Goal: Transaction & Acquisition: Purchase product/service

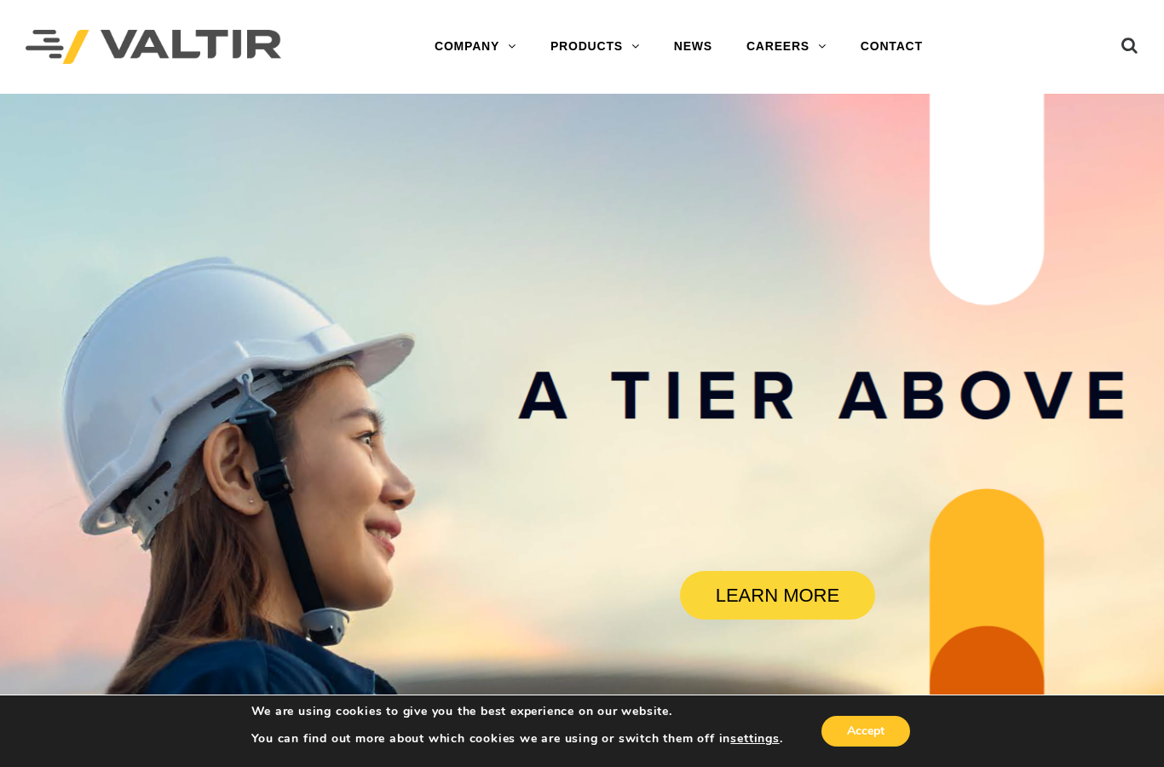
click at [685, 322] on link "SIGN POSTS & SUPPORTS" at bounding box center [640, 320] width 213 height 34
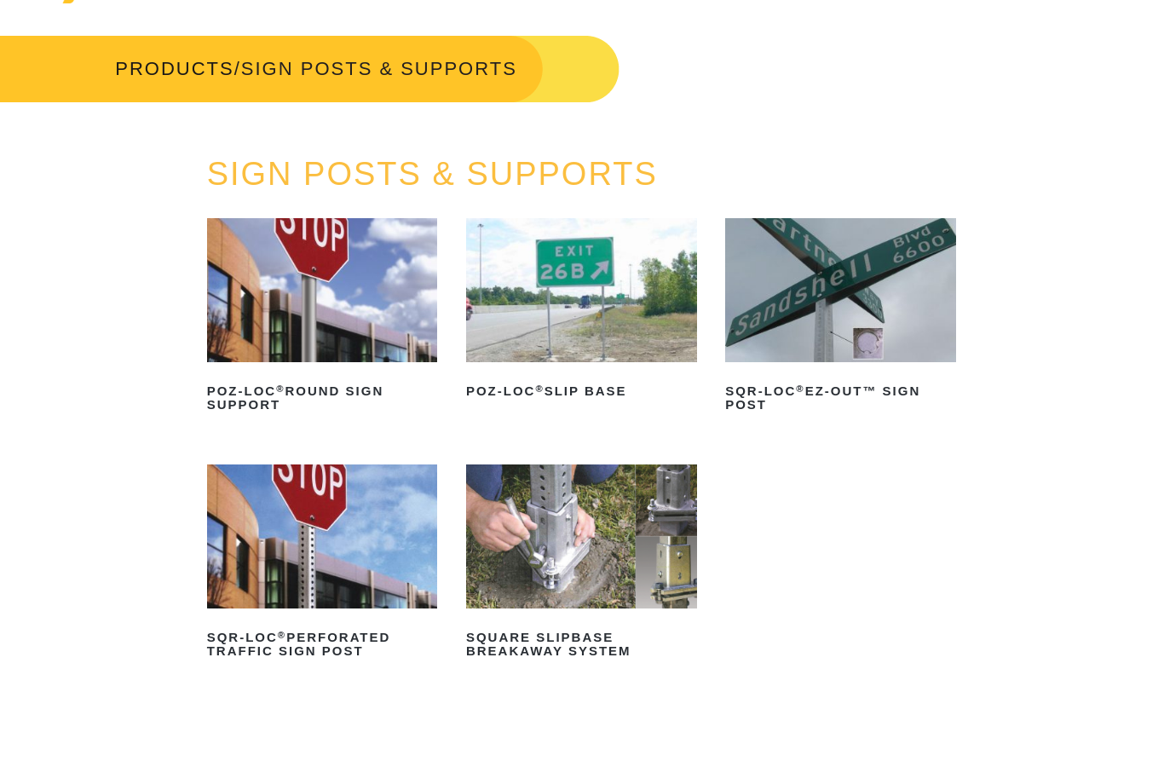
scroll to position [61, 0]
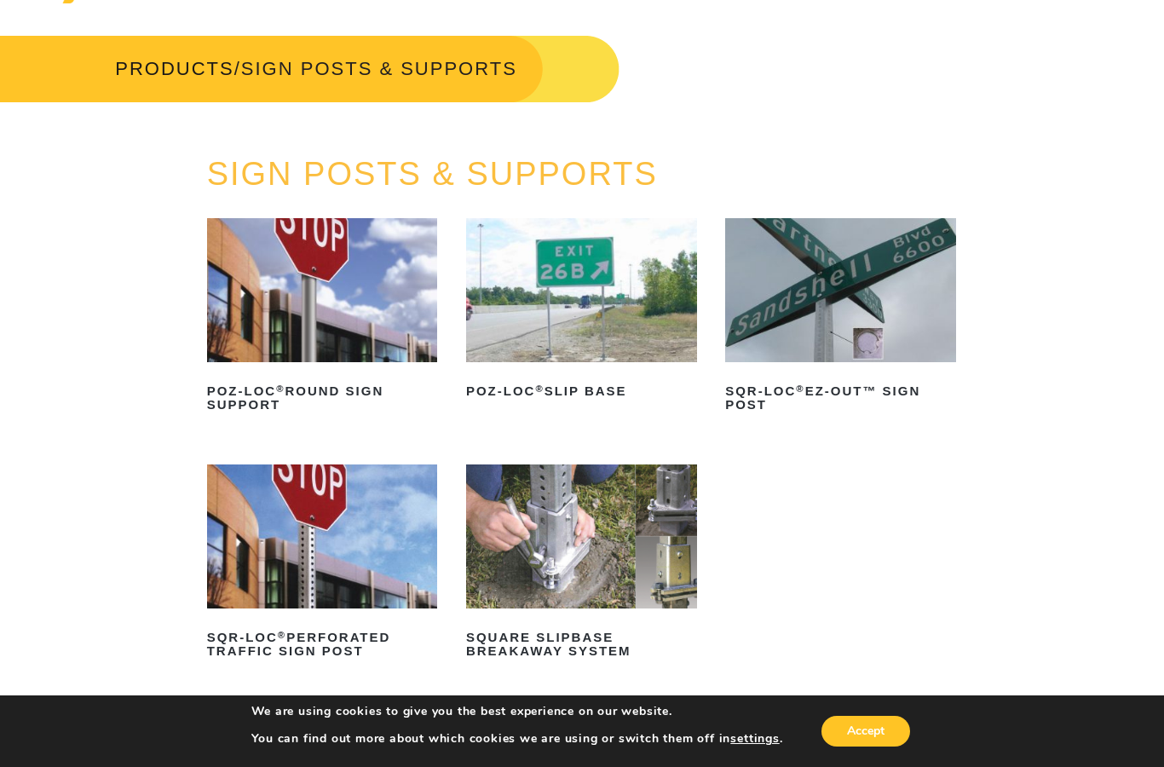
click at [265, 348] on img at bounding box center [322, 290] width 231 height 144
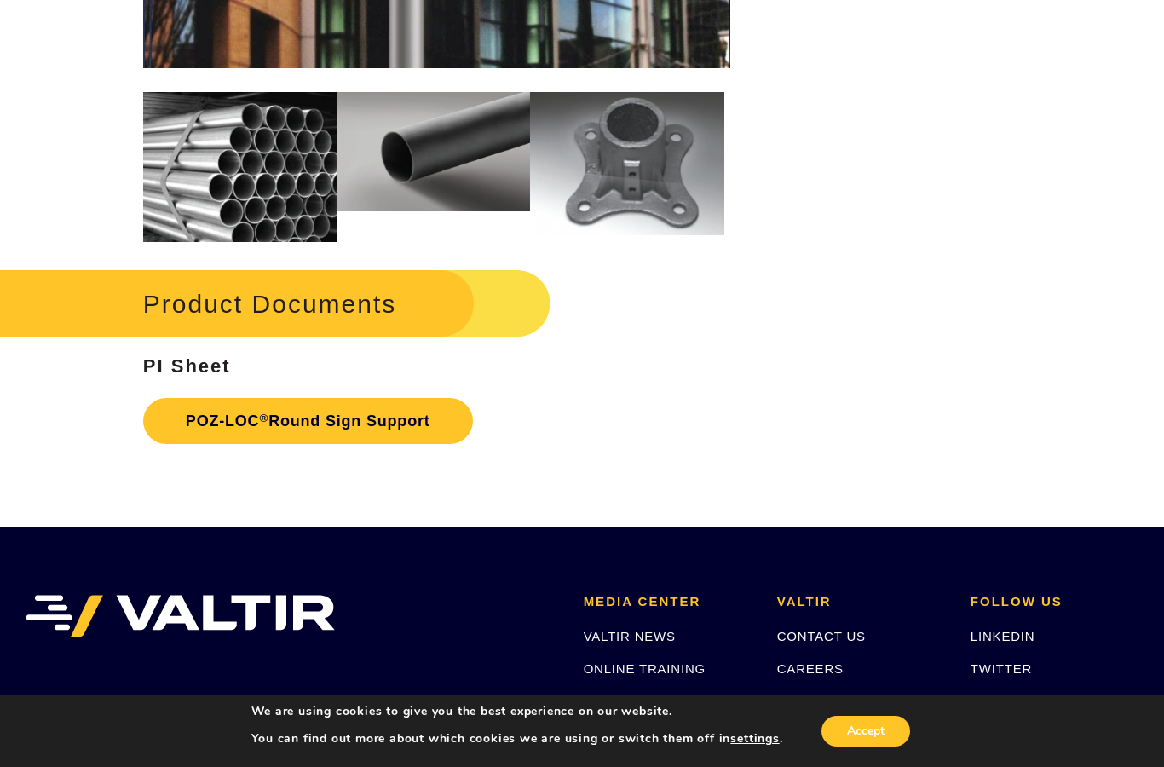
scroll to position [2152, 0]
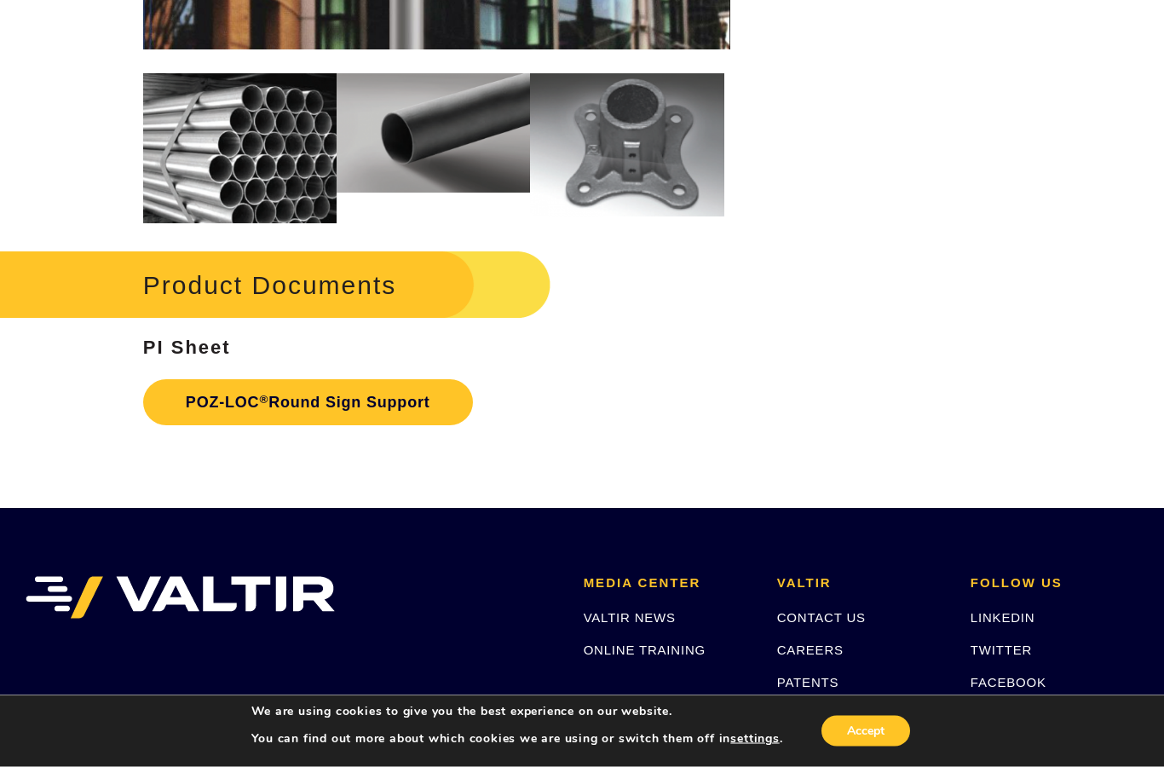
click at [275, 396] on link "POZ-LOC ® Round Sign Support" at bounding box center [308, 403] width 330 height 46
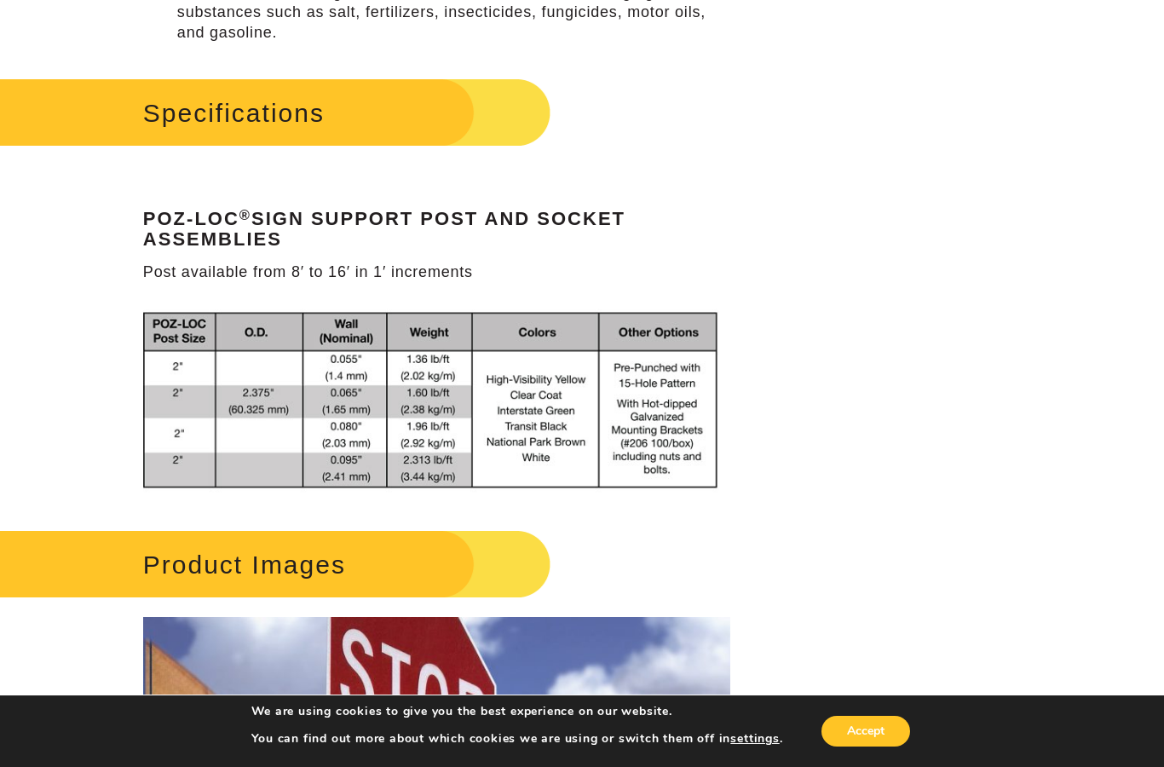
scroll to position [1112, 0]
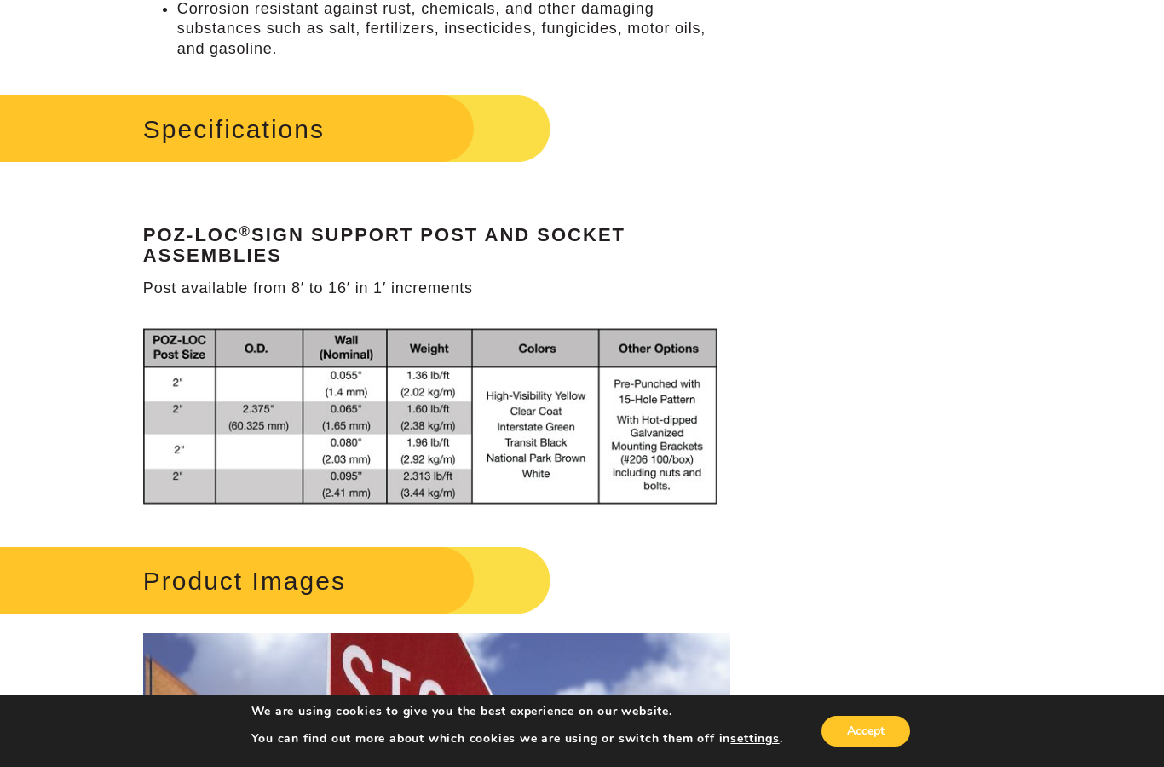
click at [233, 580] on h2 "Product Images" at bounding box center [259, 580] width 582 height 79
click at [246, 576] on h2 "Product Images" at bounding box center [259, 580] width 582 height 79
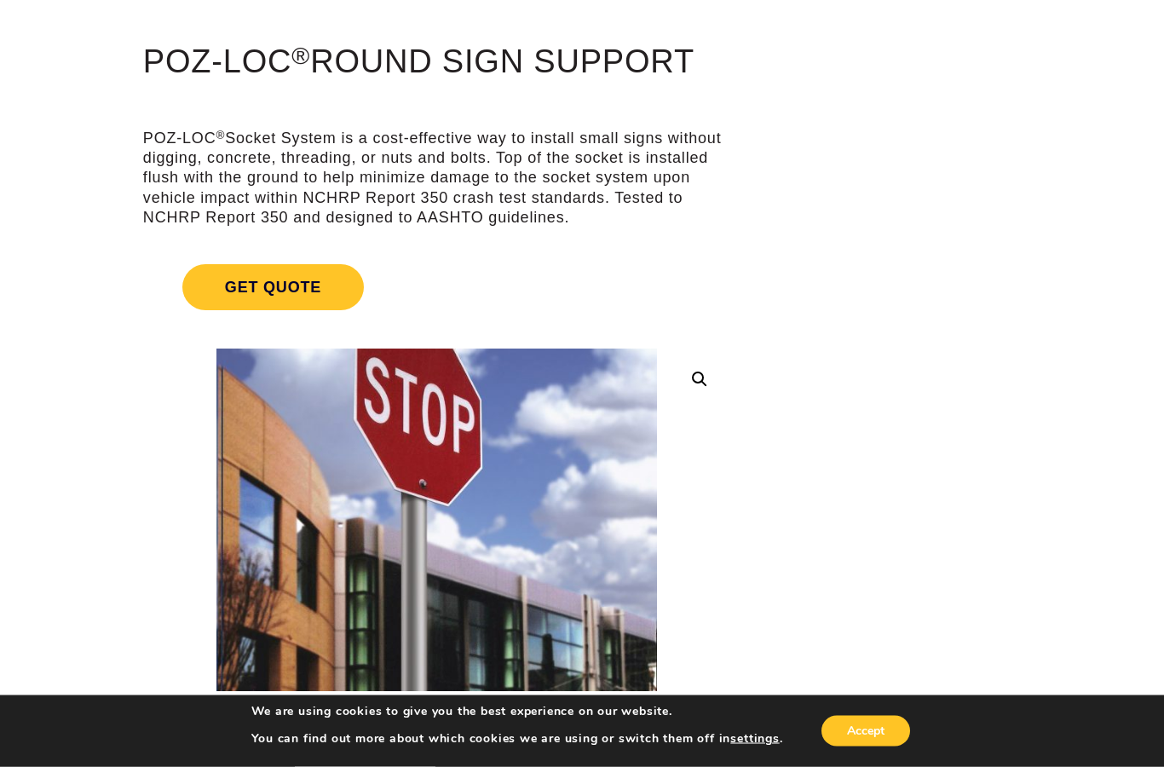
scroll to position [0, 0]
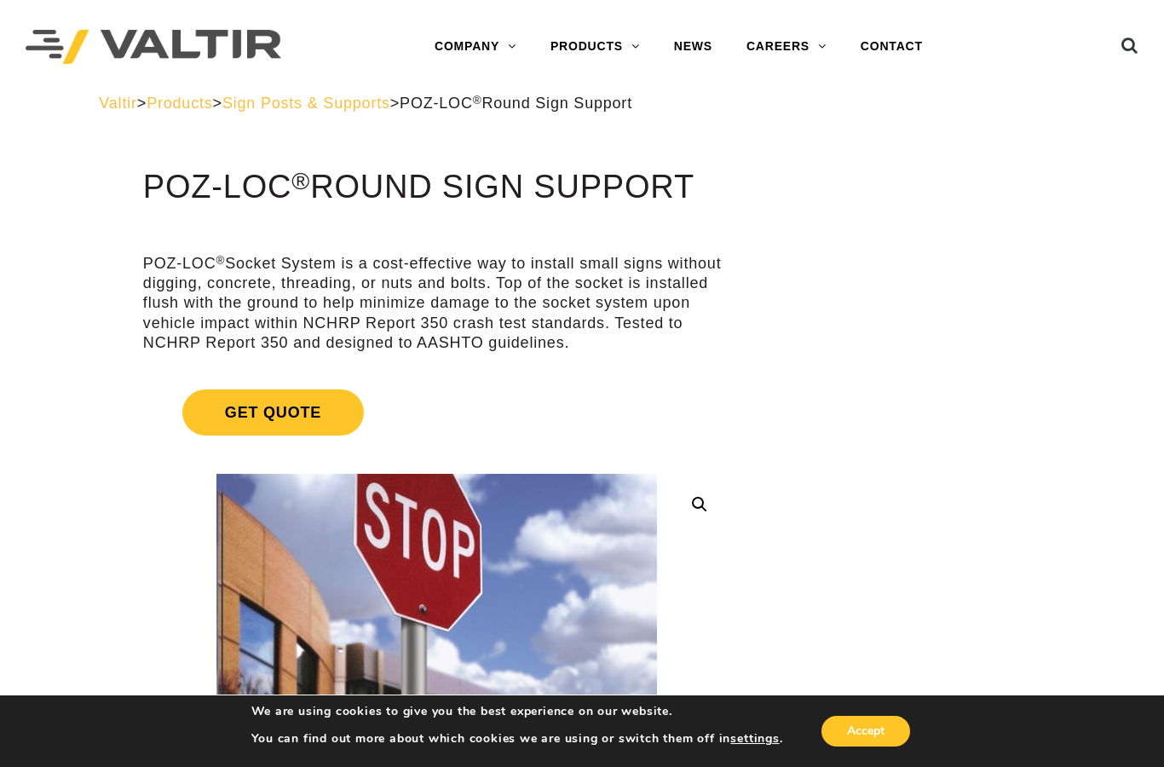
click at [683, 318] on link "SIGN POSTS & SUPPORTS" at bounding box center [640, 320] width 213 height 34
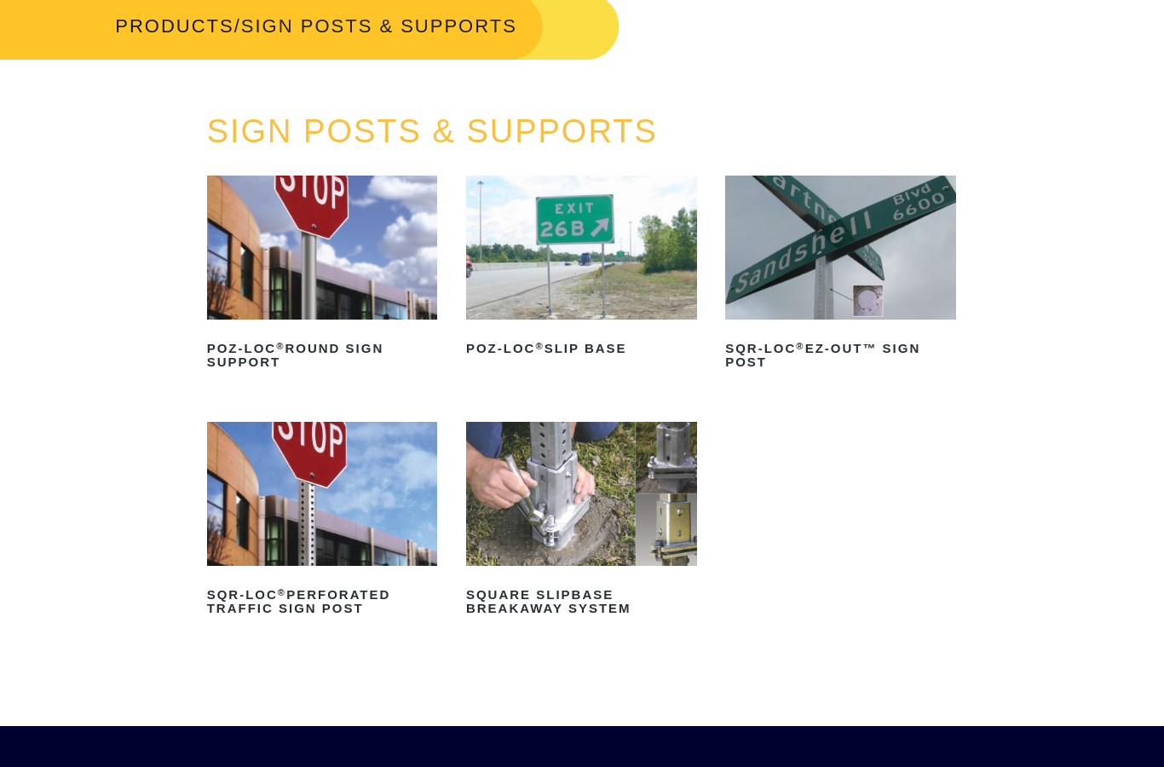
scroll to position [103, 0]
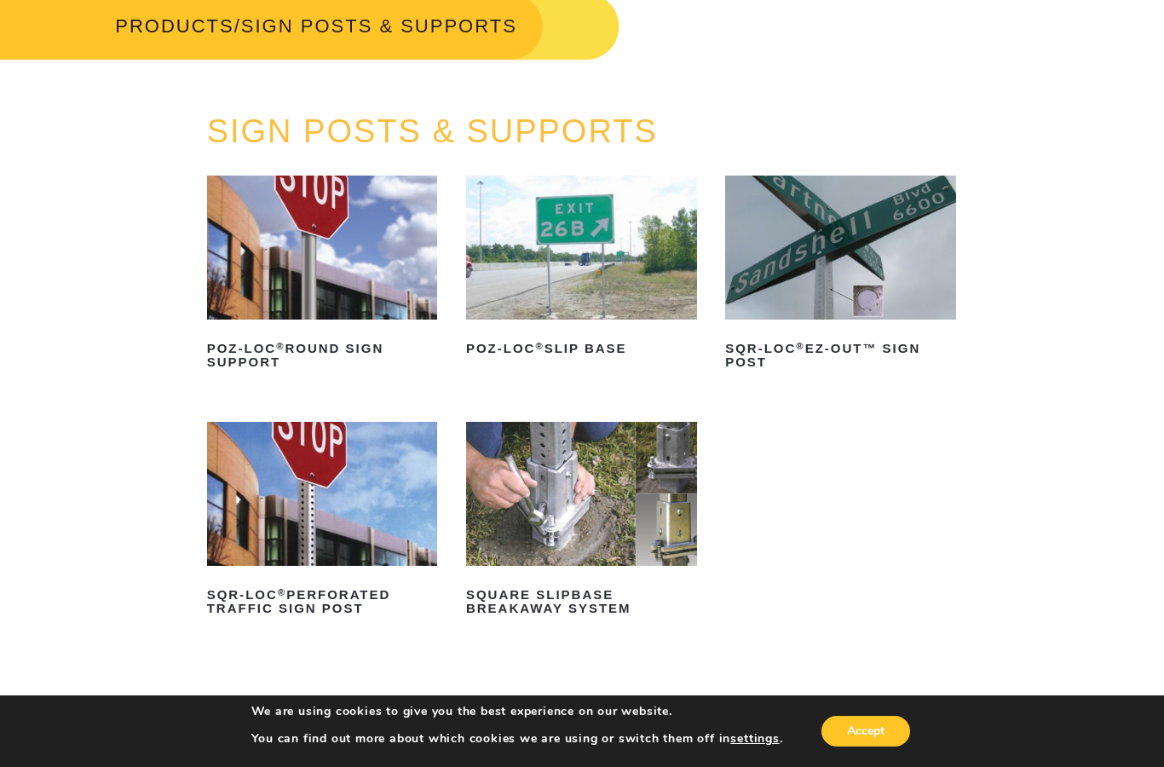
click at [655, 310] on img at bounding box center [581, 248] width 231 height 144
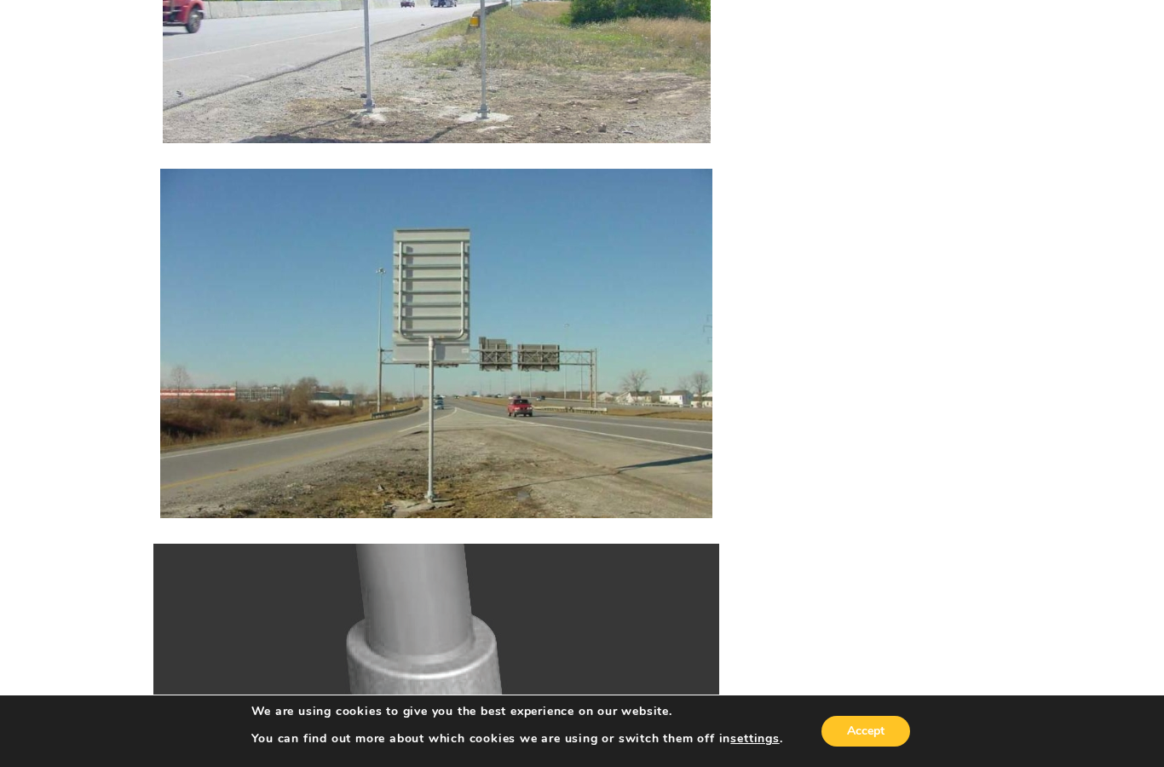
scroll to position [2643, 0]
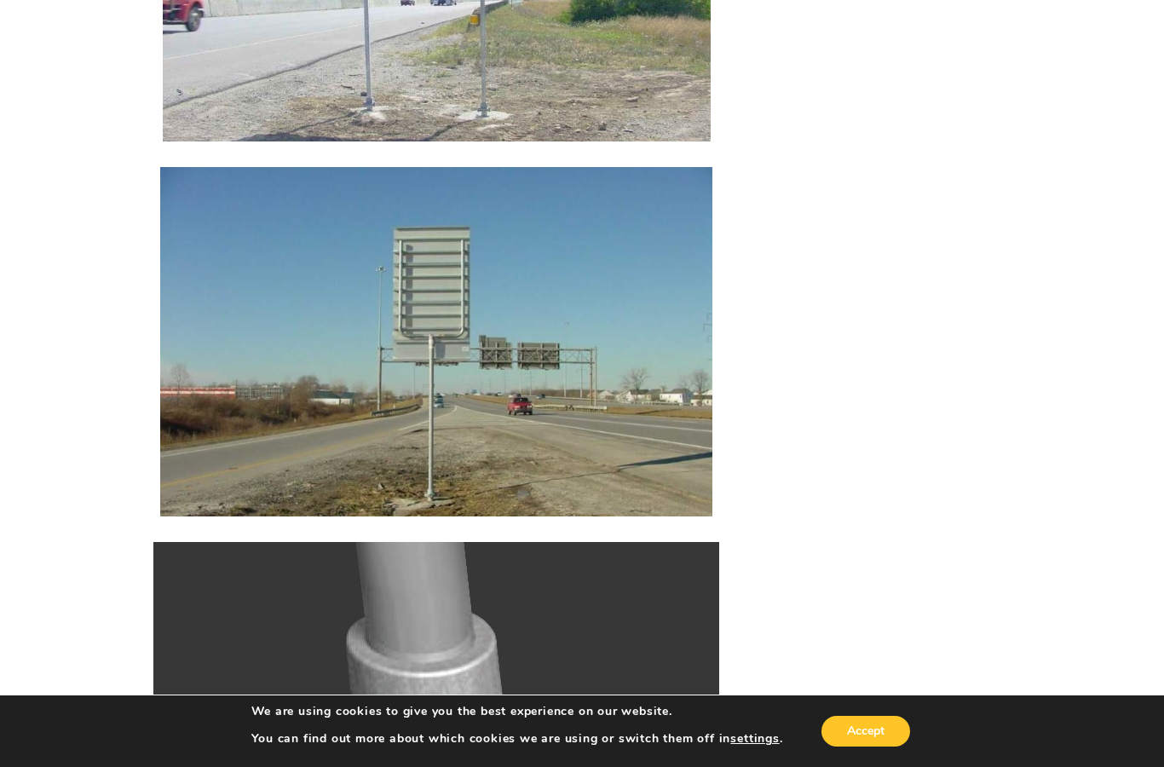
click at [639, 462] on img at bounding box center [436, 342] width 552 height 350
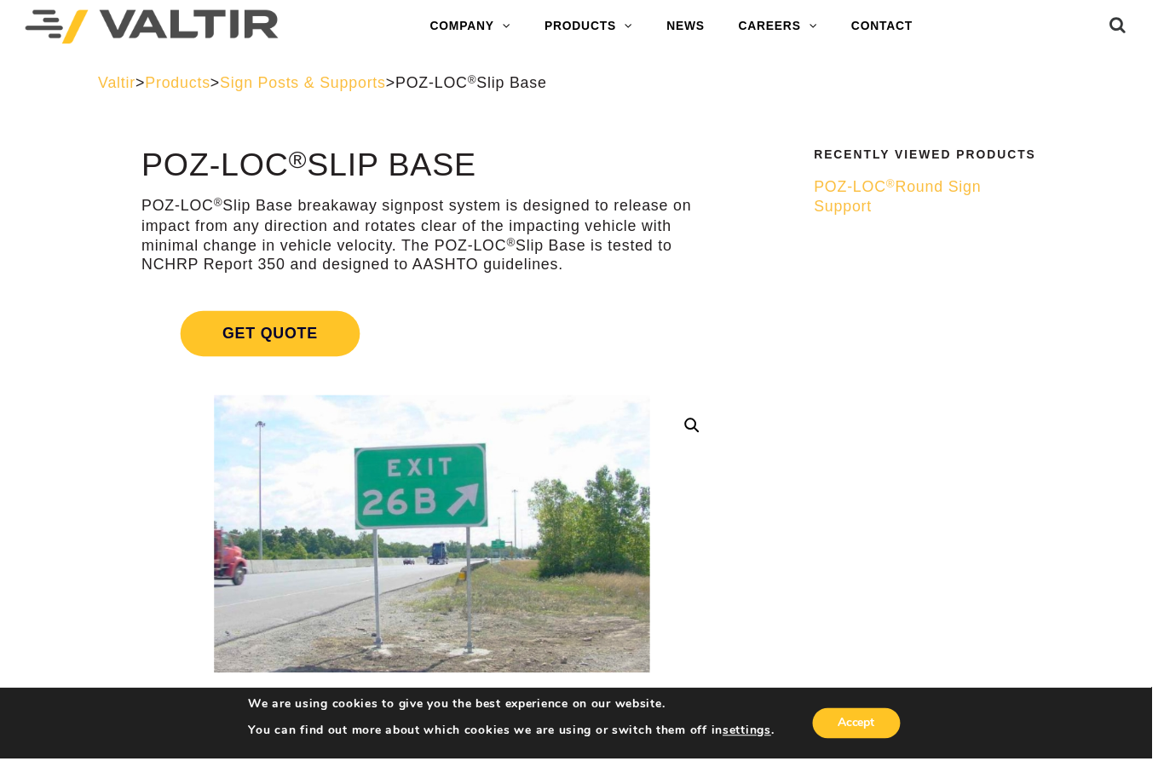
scroll to position [21, 0]
